Goal: Transaction & Acquisition: Register for event/course

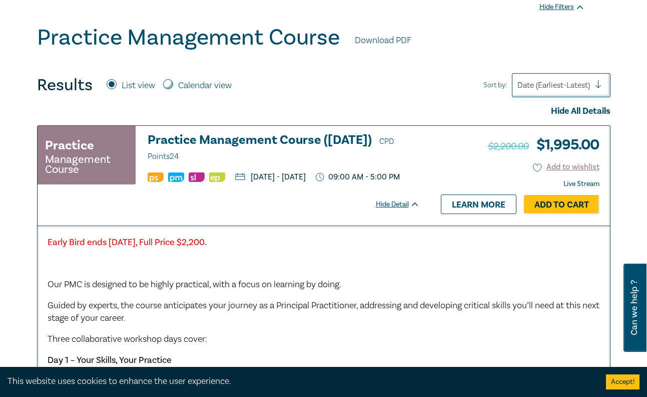
scroll to position [327, 0]
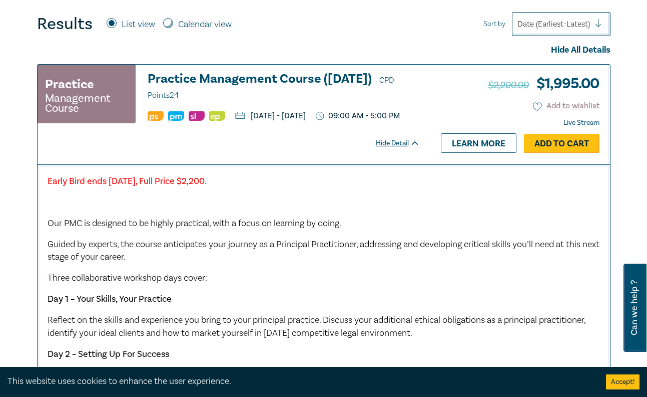
click at [551, 152] on link "Add to Cart" at bounding box center [562, 143] width 76 height 19
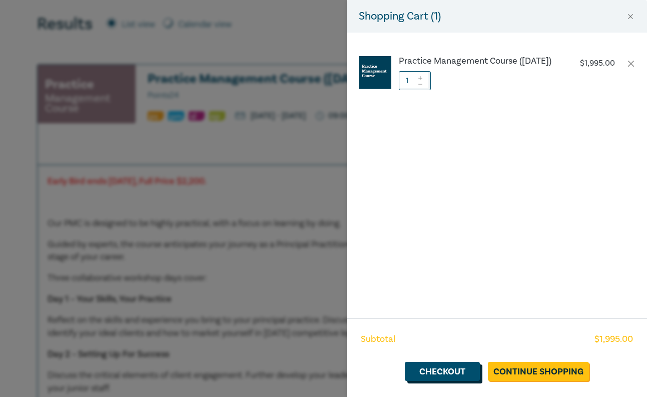
click at [452, 371] on link "Checkout" at bounding box center [442, 370] width 75 height 19
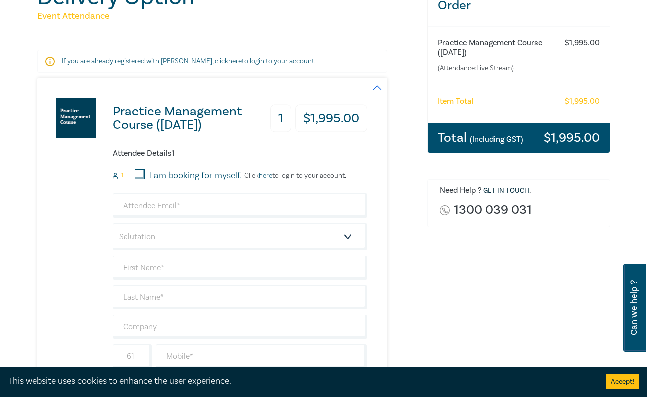
scroll to position [160, 0]
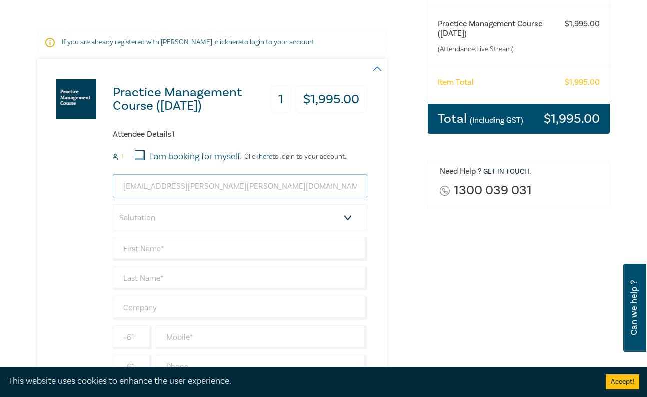
type input "[EMAIL_ADDRESS][PERSON_NAME][PERSON_NAME][DOMAIN_NAME]"
select select "Mr."
type input "[PERSON_NAME]"
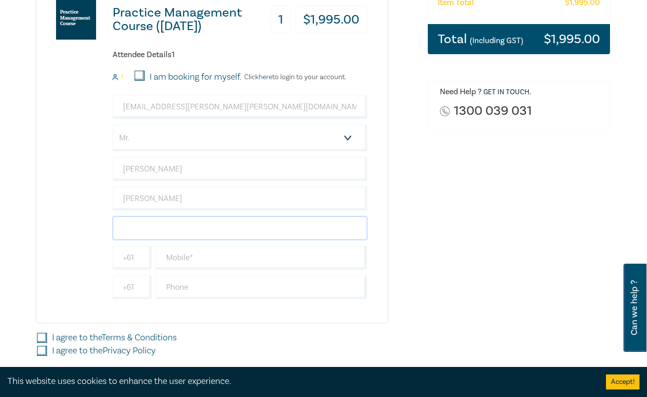
scroll to position [240, 0]
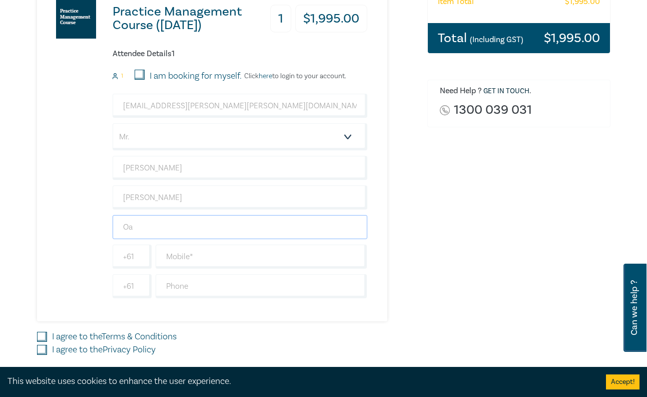
type input "O"
type input "430596398"
click at [395, 277] on div "Practice Management Course ([DATE]) 1 $ 1,995.00 Attendee Details 1 1 I am book…" at bounding box center [226, 149] width 379 height 343
click at [41, 334] on input "I agree to the Terms & Conditions" at bounding box center [42, 336] width 10 height 10
checkbox input "true"
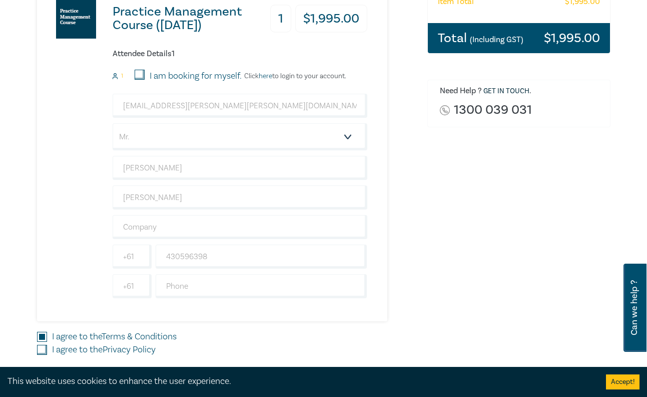
click at [41, 354] on div "I agree to the Privacy Policy" at bounding box center [226, 349] width 379 height 13
click at [41, 351] on input "I agree to the Privacy Policy" at bounding box center [42, 349] width 10 height 10
checkbox input "true"
click at [398, 322] on div "Practice Management Course ([DATE]) 1 $ 1,995.00 Attendee Details 1 1 I am book…" at bounding box center [226, 187] width 379 height 419
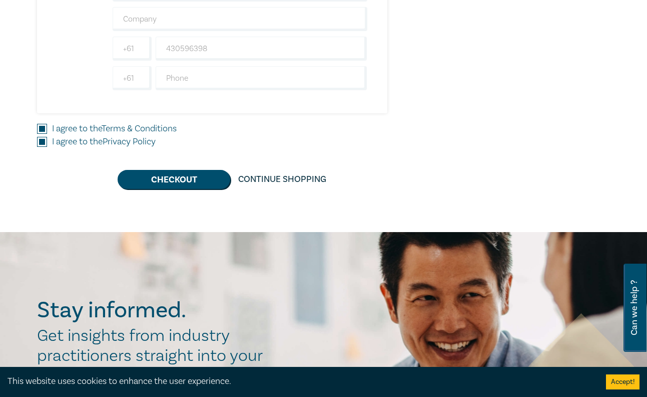
scroll to position [449, 0]
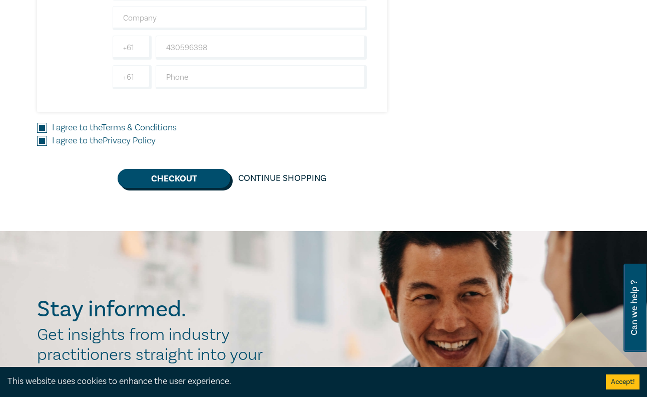
click at [196, 181] on button "Checkout" at bounding box center [174, 178] width 113 height 19
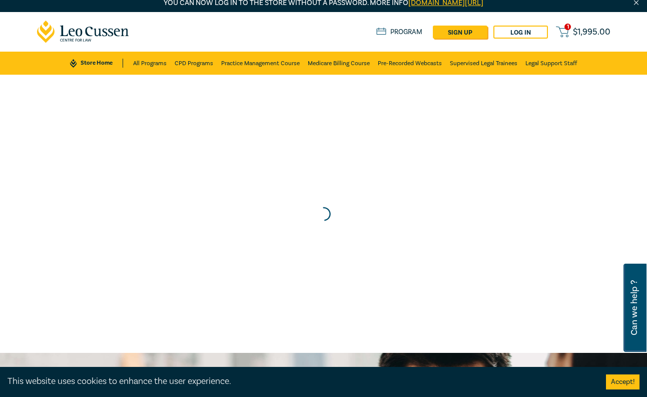
scroll to position [0, 0]
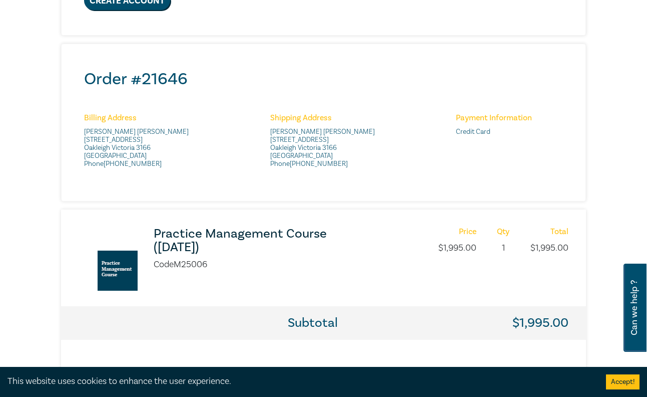
scroll to position [366, 0]
